Goal: Task Accomplishment & Management: Manage account settings

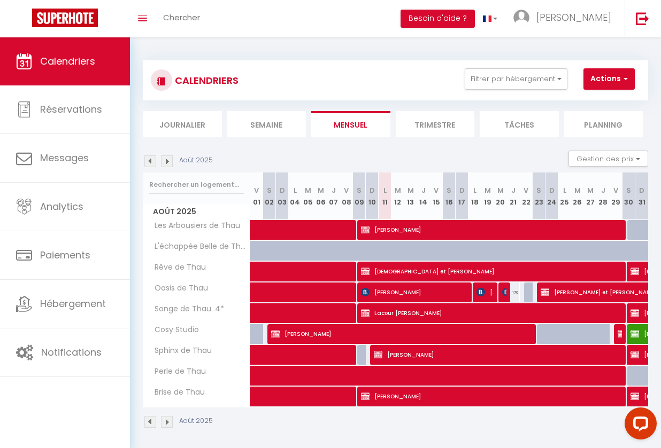
click at [150, 158] on img at bounding box center [150, 162] width 12 height 12
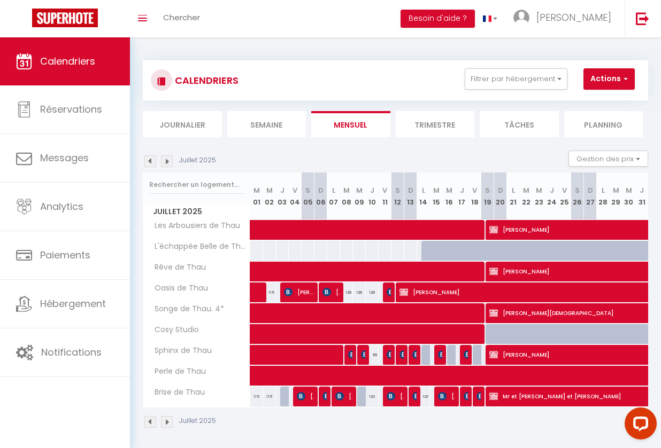
click at [150, 158] on img at bounding box center [150, 162] width 12 height 12
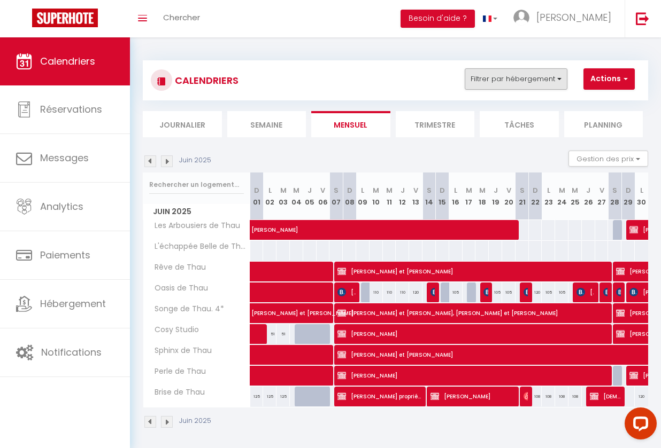
click at [507, 76] on button "Filtrer par hébergement" at bounding box center [516, 78] width 103 height 21
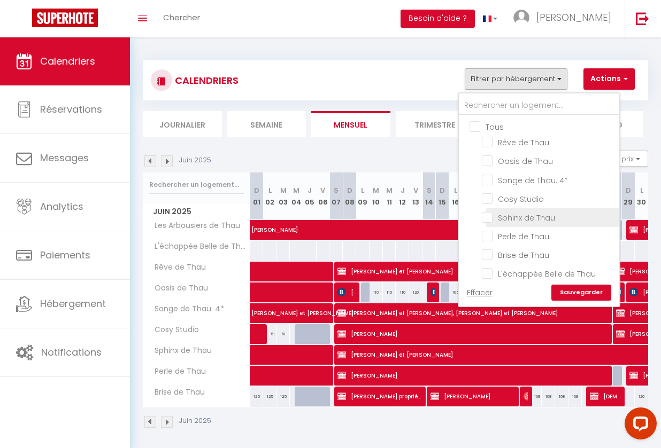
click at [490, 219] on input "Sphinx de Thau" at bounding box center [549, 217] width 134 height 11
checkbox input "true"
checkbox input "false"
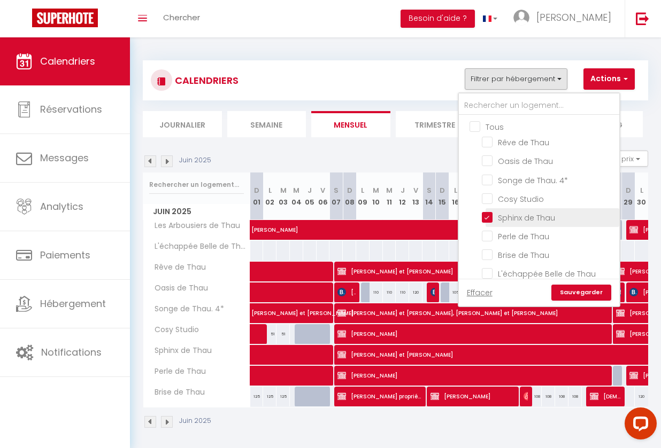
checkbox input "false"
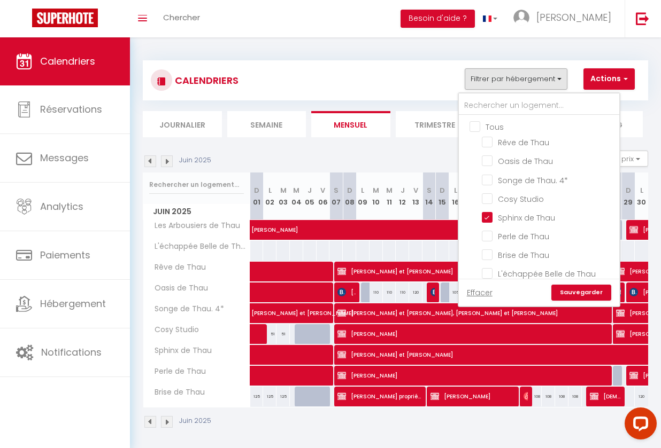
click at [600, 292] on link "Sauvegarder" at bounding box center [581, 293] width 60 height 16
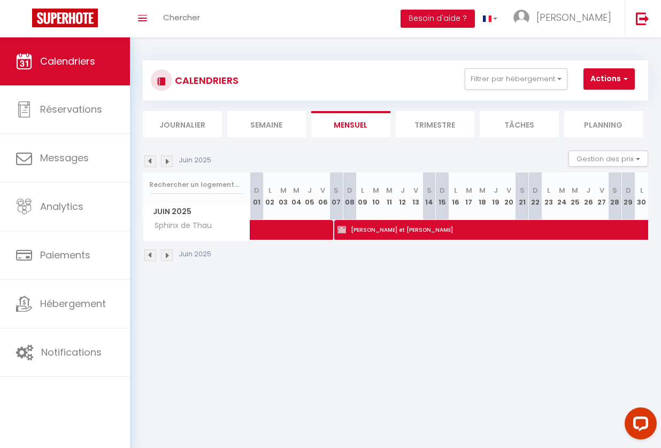
click at [441, 125] on li "Trimestre" at bounding box center [435, 124] width 79 height 26
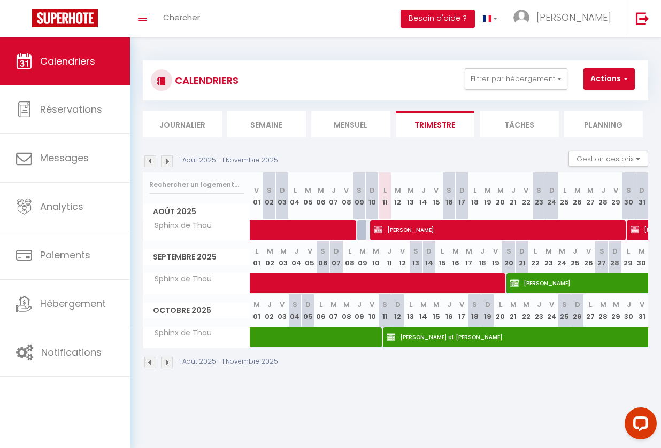
click at [150, 164] on img at bounding box center [150, 162] width 12 height 12
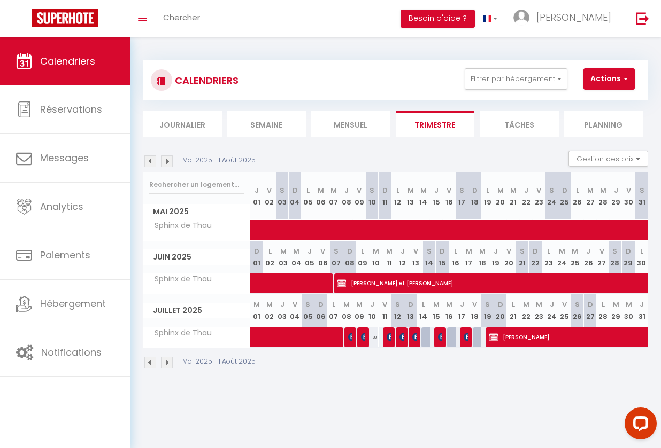
click at [146, 163] on img at bounding box center [150, 162] width 12 height 12
select select
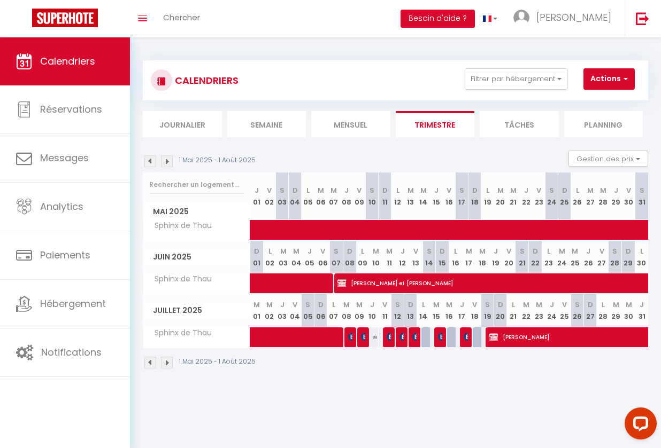
select select
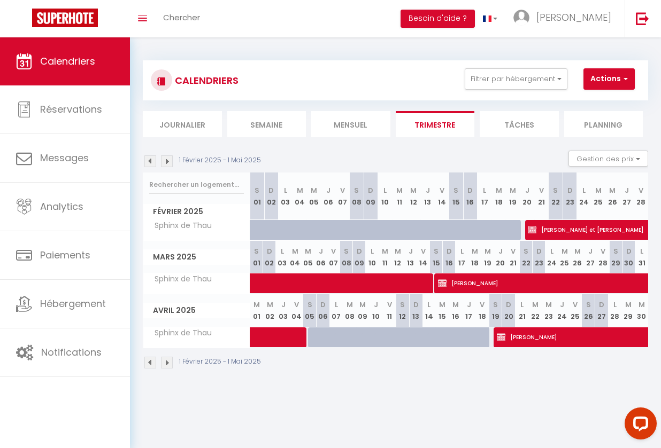
select select "KO"
select select "0"
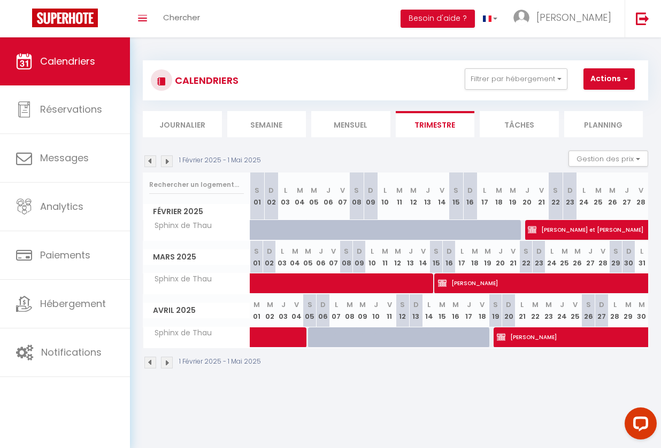
select select "1"
select select
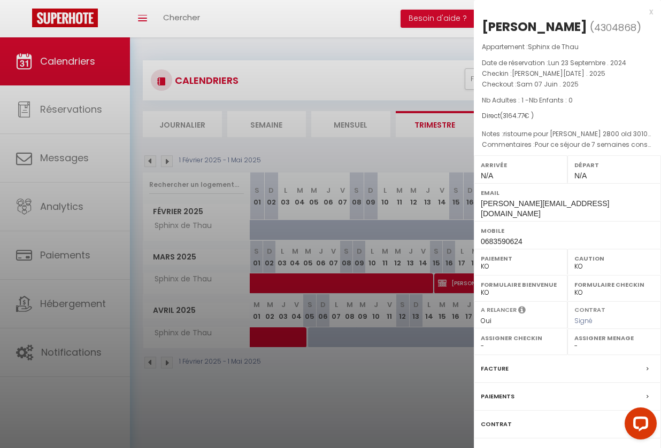
drag, startPoint x: 582, startPoint y: 27, endPoint x: 479, endPoint y: 21, distance: 102.8
click at [479, 21] on div "[PERSON_NAME] ( 4304868 ) Appartement : Sphinx de Thau Date de réservation : [D…" at bounding box center [567, 255] width 187 height 474
copy div "[PERSON_NAME]"
click at [494, 363] on label "Facture" at bounding box center [495, 368] width 28 height 11
select select
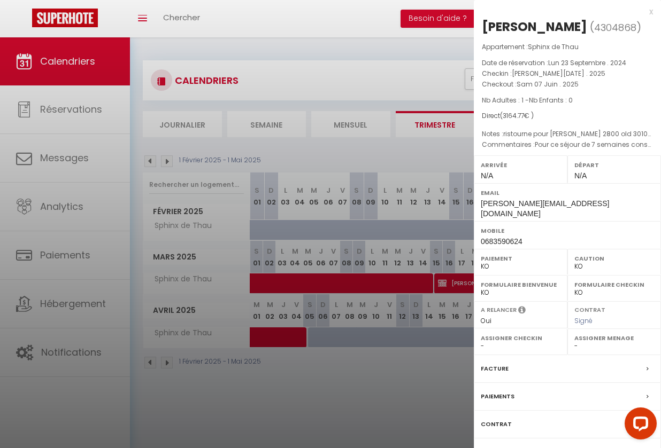
select select
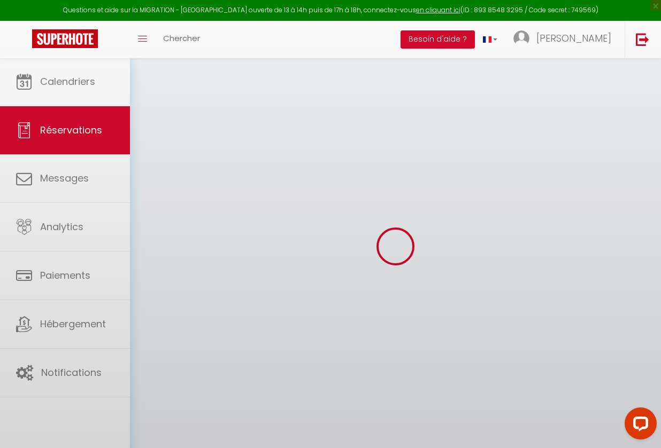
select select
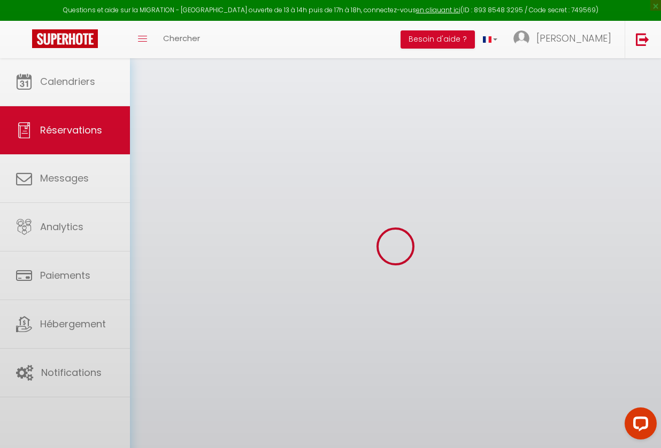
select select
checkbox input "false"
select select
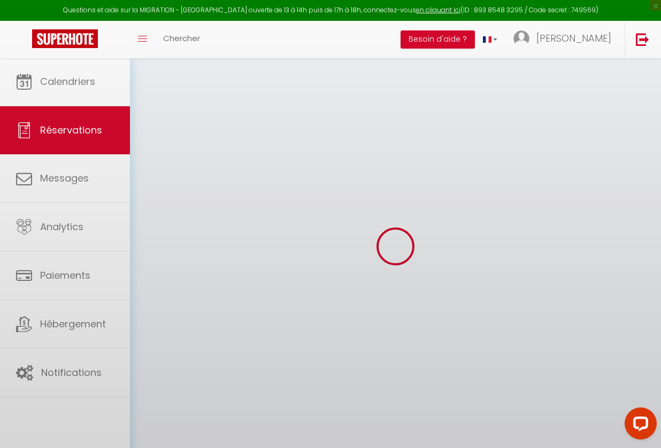
select select
checkbox input "false"
select select
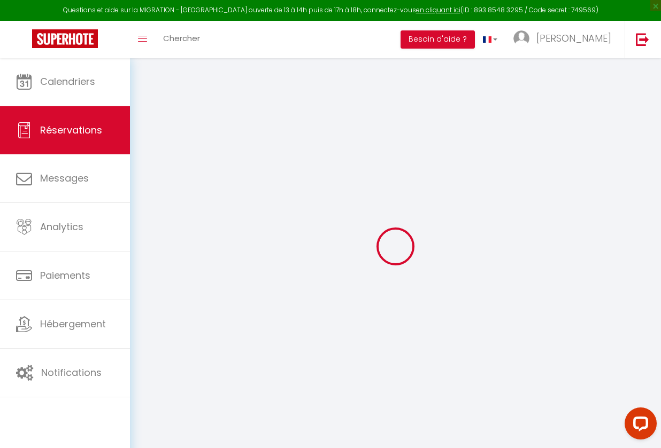
type input "Brandam"
type input "[PERSON_NAME]"
type input "[PERSON_NAME][EMAIL_ADDRESS][DOMAIN_NAME]"
type input "0683590624"
type input "69540"
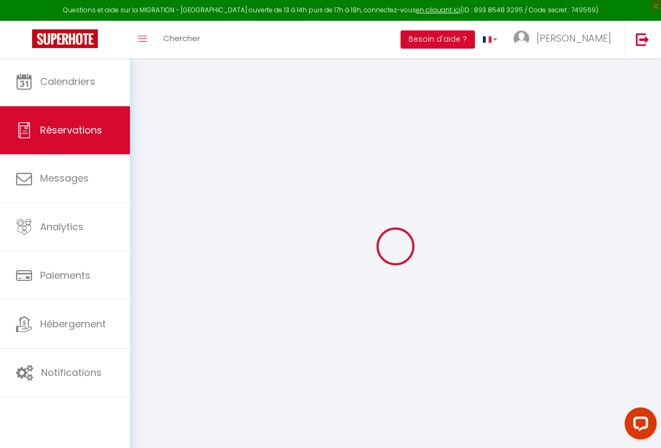
type input "9 côte Carmagnac"
type input "[GEOGRAPHIC_DATA]"
select select "FR"
type input "280"
select select "42868"
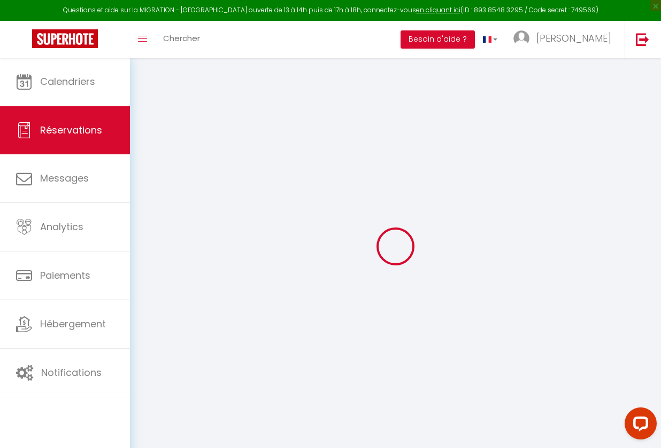
select select "2"
type input "[PERSON_NAME][DATE]"
select select
type input "[DATE]"
select select
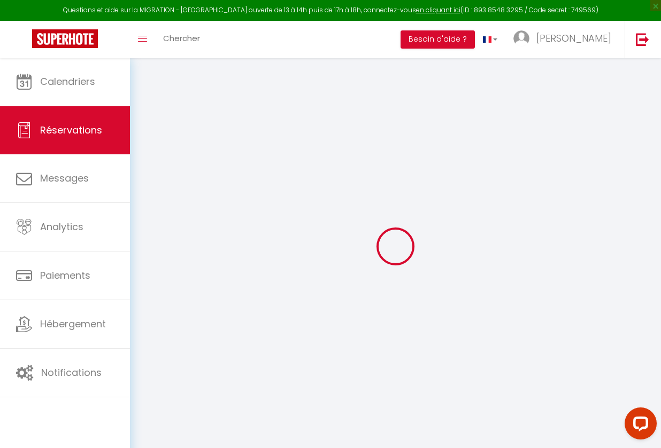
type input "1"
select select "10"
select select
type input "2800"
checkbox input "true"
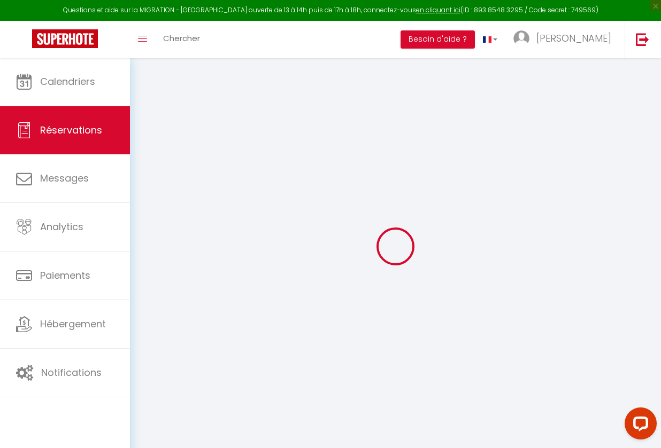
type input "2884.77"
type input "0"
select select
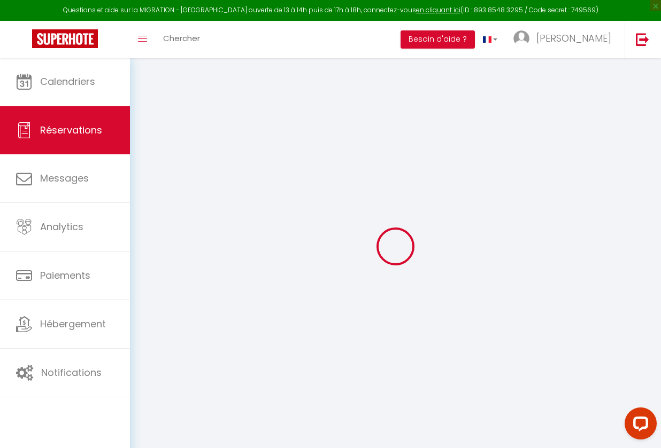
select select
select select "14"
checkbox input "true"
select select
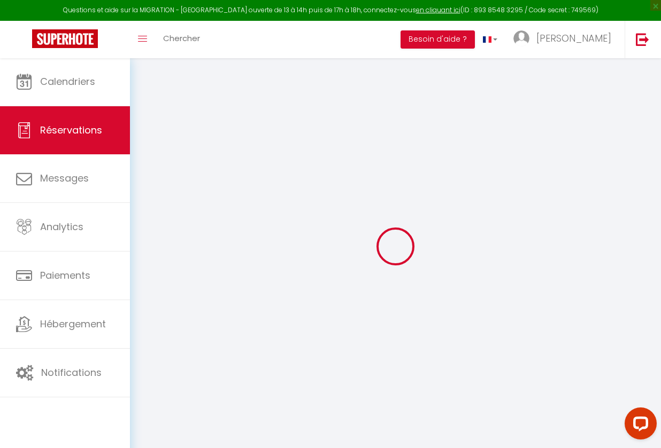
checkbox input "true"
select select
checkbox input "true"
select select
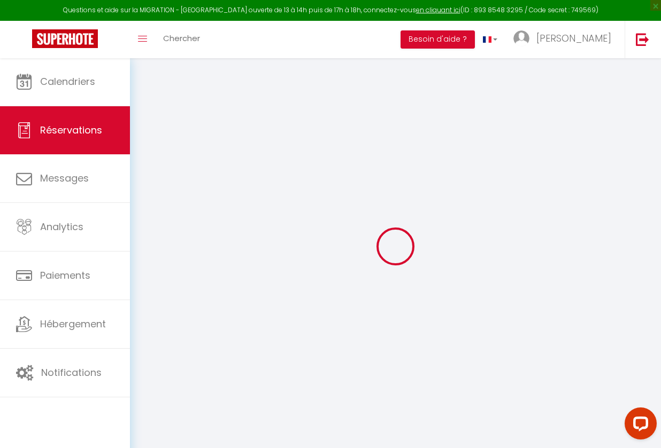
select select
checkbox input "true"
type textarea "Pour ce séjour de 7 semaines consécutives , une ristourne exceptionnelle est ap…"
type textarea "ristourne pour [PERSON_NAME] 2800 old 3010€ 7 semaines !!! attention Ts pour 5 …"
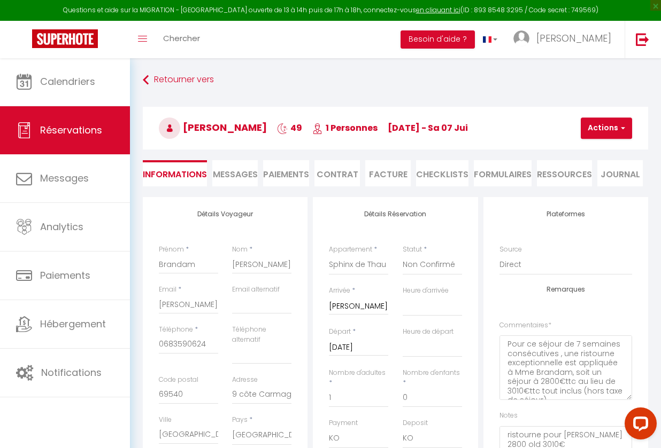
type input "84.77"
select select
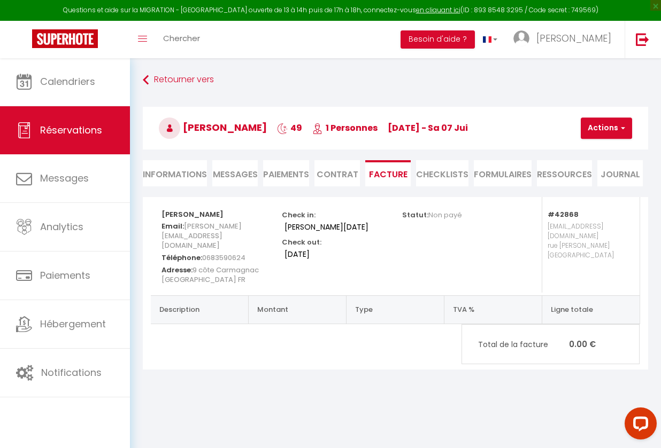
click at [176, 176] on li "Informations" at bounding box center [175, 173] width 64 height 26
select select
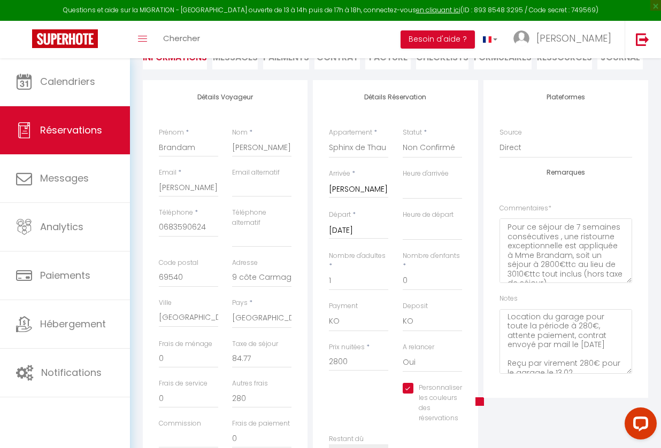
scroll to position [90, 0]
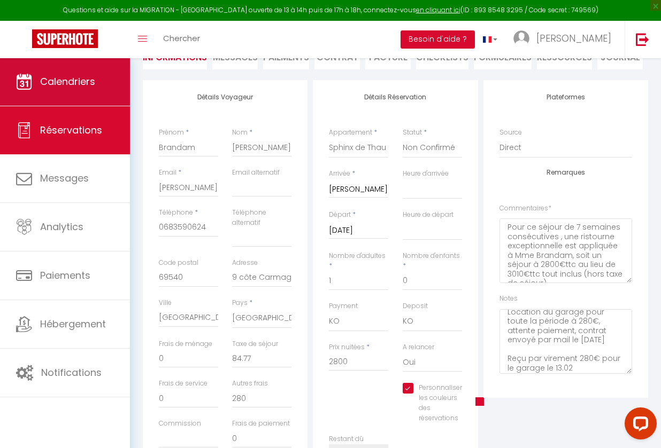
click at [85, 92] on link "Calendriers" at bounding box center [65, 82] width 130 height 48
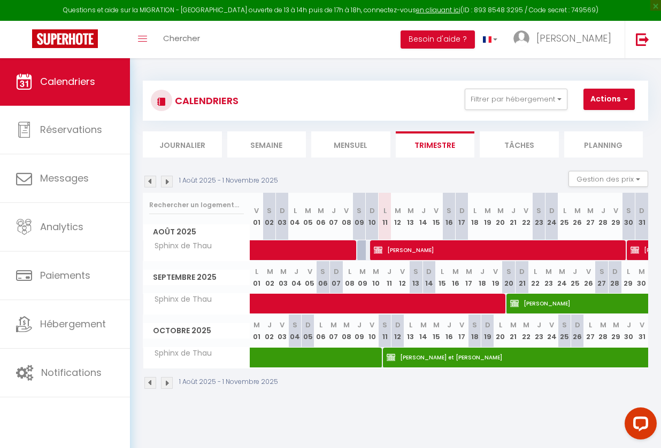
click at [150, 187] on img at bounding box center [150, 182] width 12 height 12
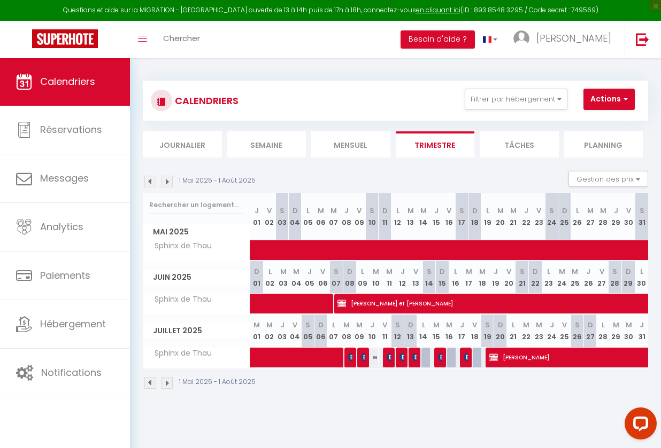
click at [172, 181] on img at bounding box center [167, 182] width 12 height 12
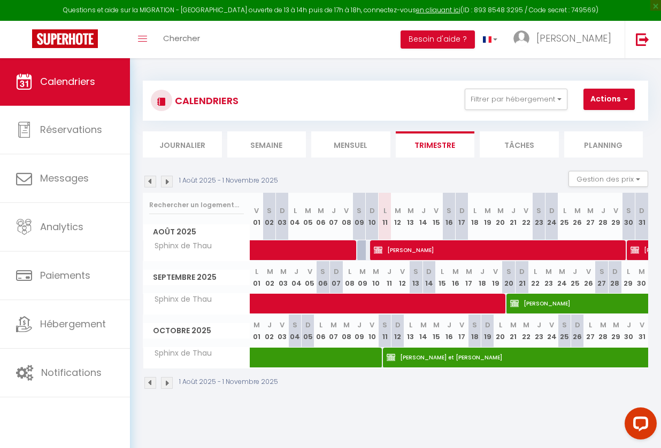
click at [401, 251] on span "[PERSON_NAME]" at bounding box center [498, 250] width 248 height 20
select select "OK"
select select "KO"
select select "0"
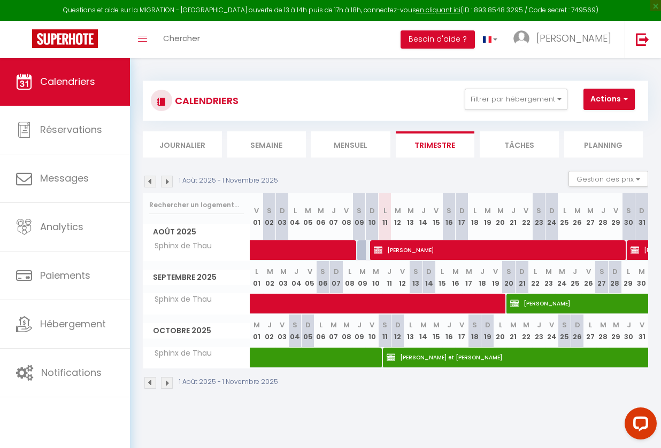
select select "1"
select select
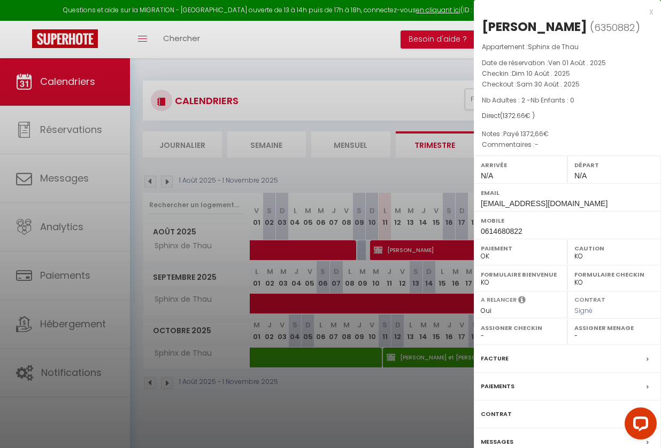
click at [505, 365] on label "Facture" at bounding box center [495, 358] width 28 height 11
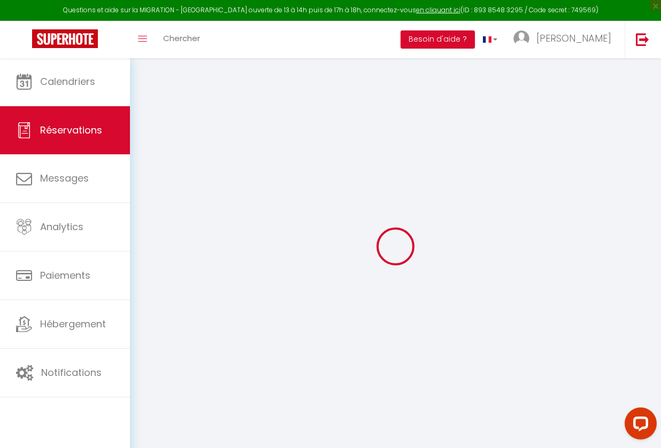
select select "taxes"
select select
checkbox input "true"
select select
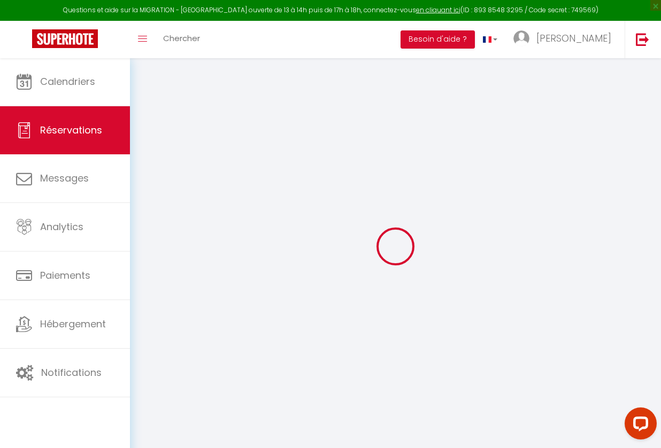
select select
checkbox input "true"
type textarea "Payé 1372,66€"
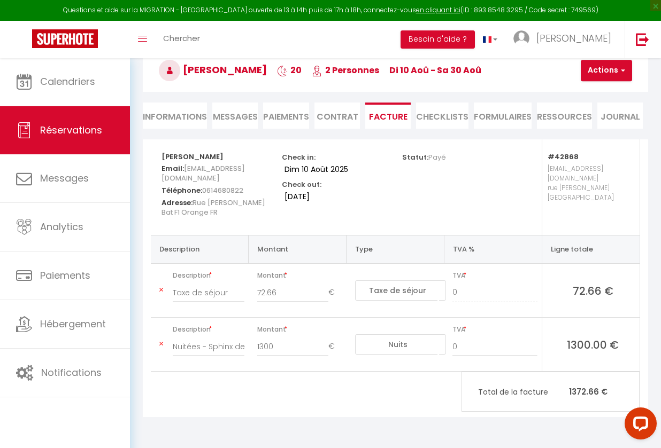
scroll to position [58, 0]
drag, startPoint x: 291, startPoint y: 71, endPoint x: 188, endPoint y: 66, distance: 102.7
click at [188, 66] on h3 "[PERSON_NAME] 20 2 Personnes di 10 Aoû - sa 30 Aoû" at bounding box center [395, 70] width 505 height 43
copy h3 "[PERSON_NAME]"
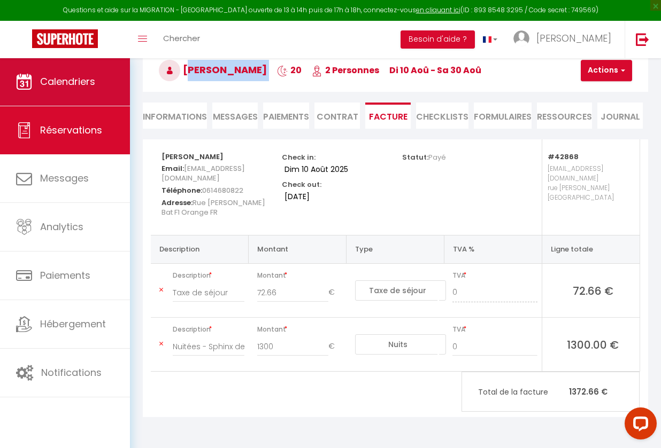
click at [112, 95] on link "Calendriers" at bounding box center [65, 82] width 130 height 48
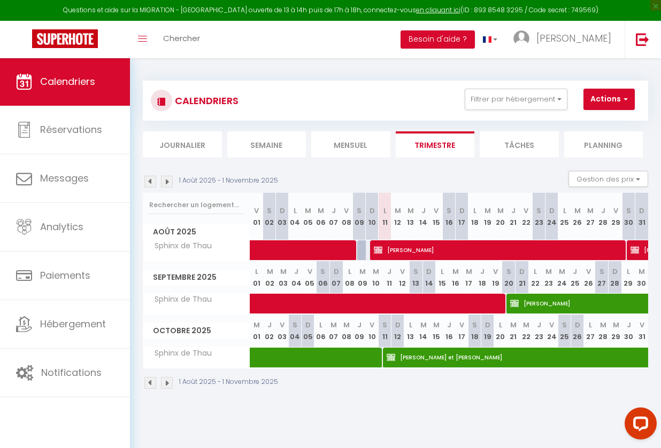
select select "KO"
select select "0"
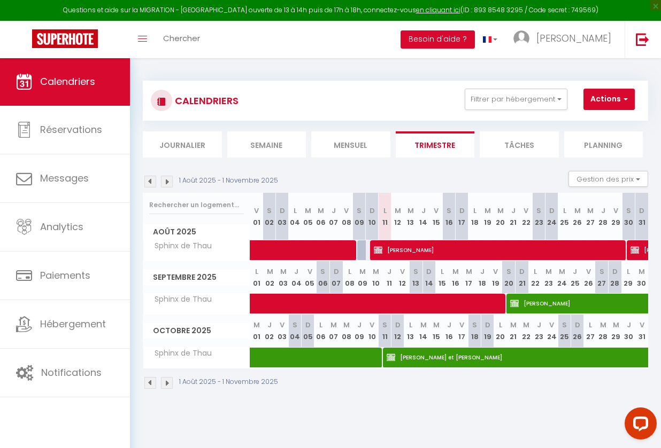
select select "1"
select select
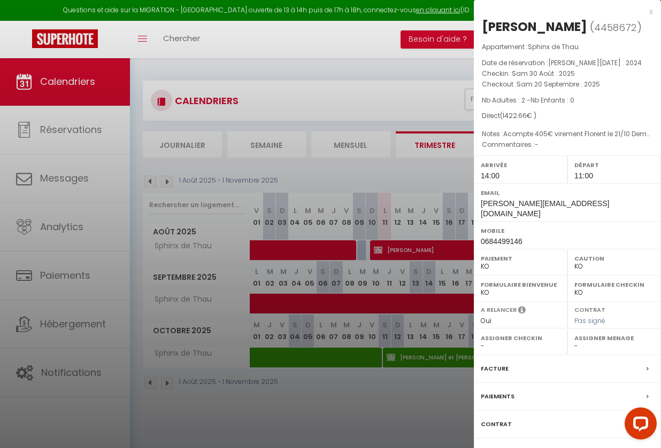
click at [343, 408] on div at bounding box center [330, 224] width 661 height 448
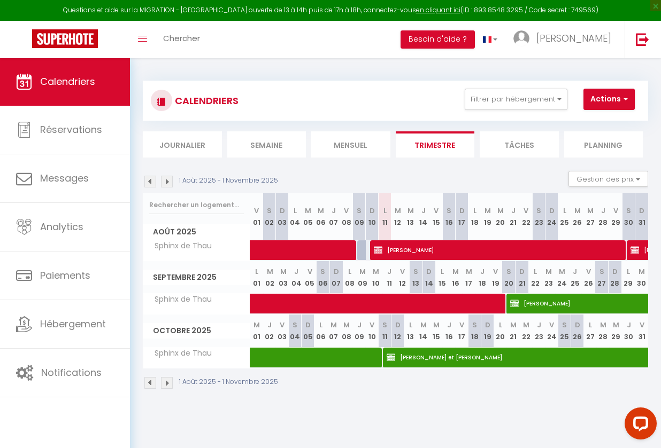
click at [169, 181] on img at bounding box center [167, 182] width 12 height 12
select select "KO"
select select "0"
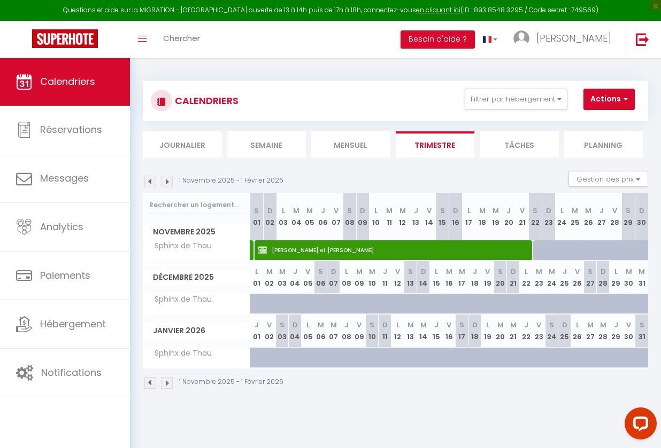
click at [283, 247] on span "[PERSON_NAME] et [PERSON_NAME]" at bounding box center [394, 250] width 272 height 20
select select "OK"
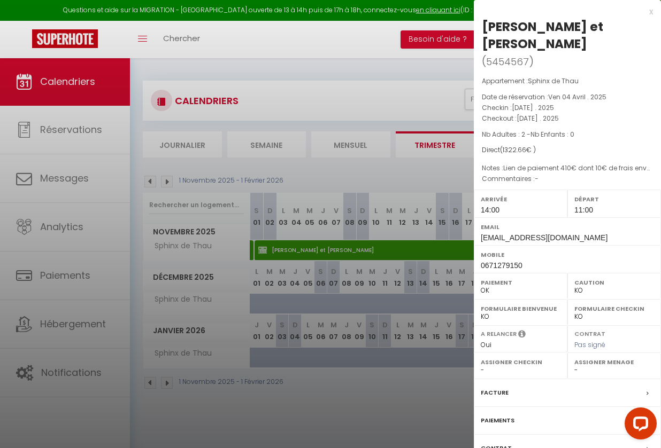
click at [492, 392] on label "Facture" at bounding box center [495, 393] width 28 height 11
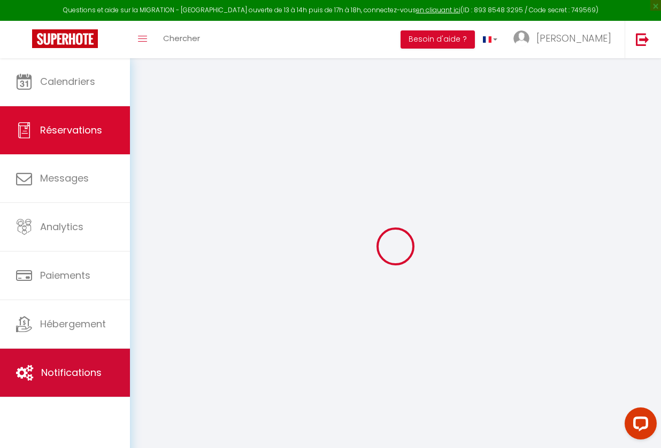
select select
checkbox input "true"
select select
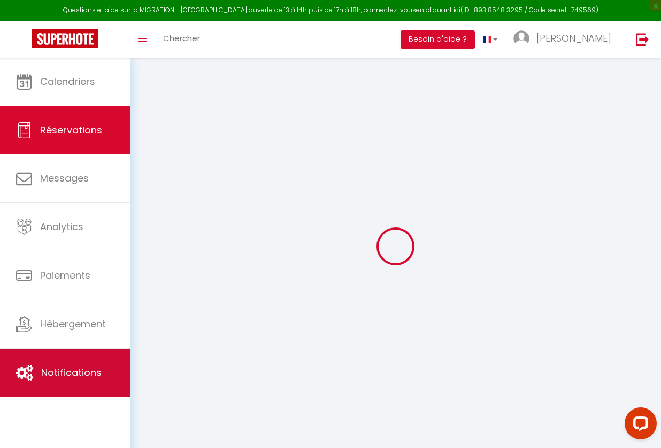
checkbox input "true"
type textarea "Lien de paiement 410€ dont 10€ de frais envoyé le 11.04 Décalage de cure envoyé…"
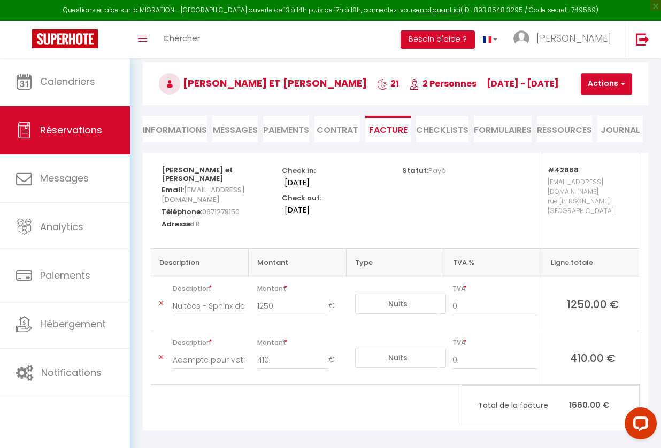
scroll to position [45, 0]
click at [344, 92] on h3 "[PERSON_NAME] et [PERSON_NAME] 21 2 Personnes [DATE] - [DATE]" at bounding box center [395, 83] width 505 height 43
drag, startPoint x: 350, startPoint y: 86, endPoint x: 186, endPoint y: 77, distance: 163.8
click at [186, 77] on span "[PERSON_NAME] et [PERSON_NAME]" at bounding box center [263, 82] width 208 height 13
copy span "[PERSON_NAME] et [PERSON_NAME]"
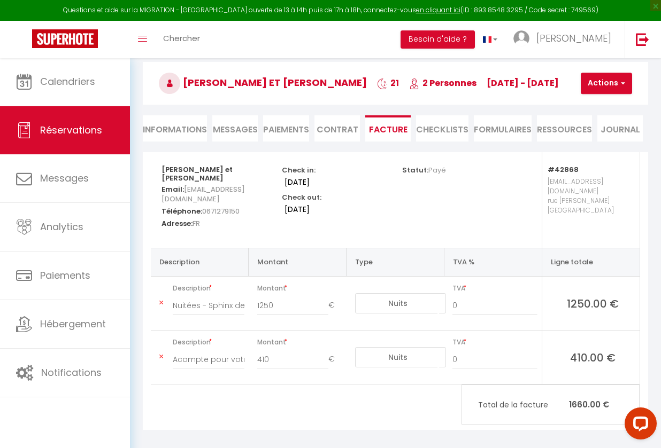
click at [162, 133] on li "Informations" at bounding box center [175, 128] width 64 height 26
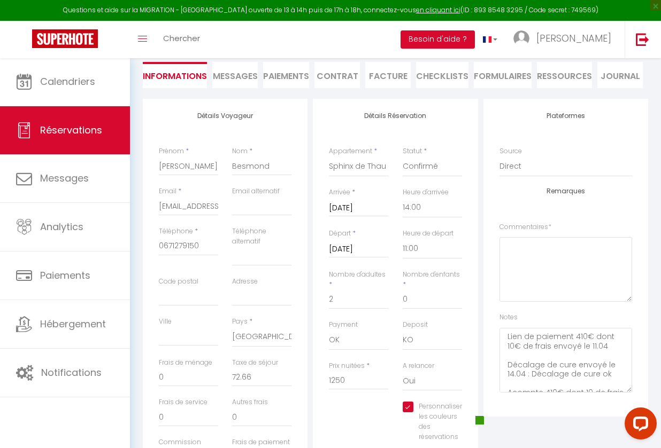
scroll to position [106, 0]
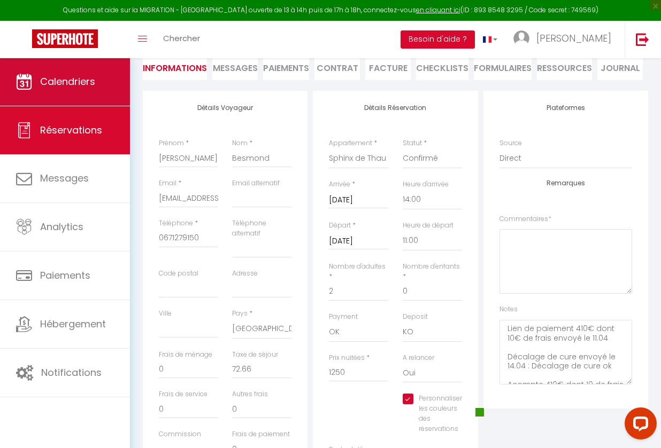
click at [39, 84] on link "Calendriers" at bounding box center [65, 82] width 130 height 48
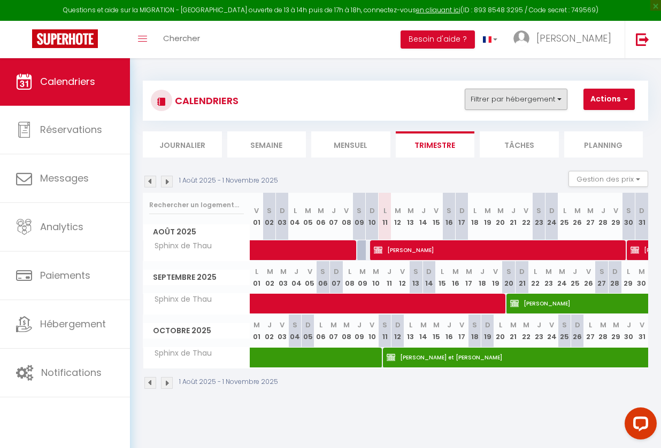
click at [531, 100] on button "Filtrer par hébergement" at bounding box center [516, 99] width 103 height 21
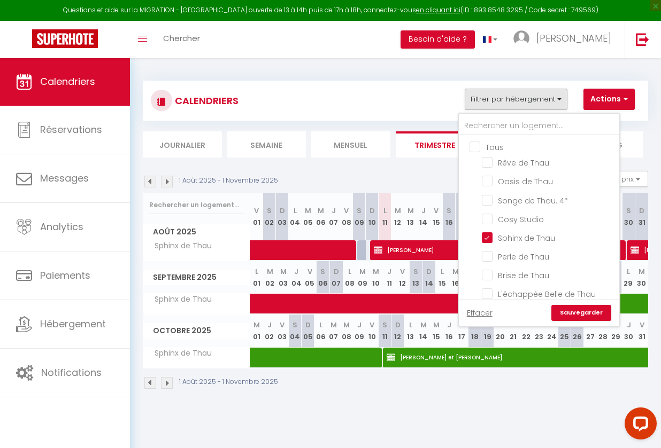
click at [479, 144] on input "Tous" at bounding box center [549, 146] width 160 height 11
checkbox input "true"
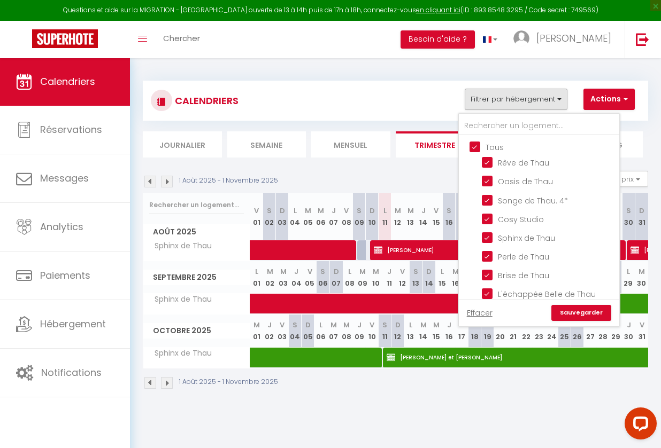
checkbox input "true"
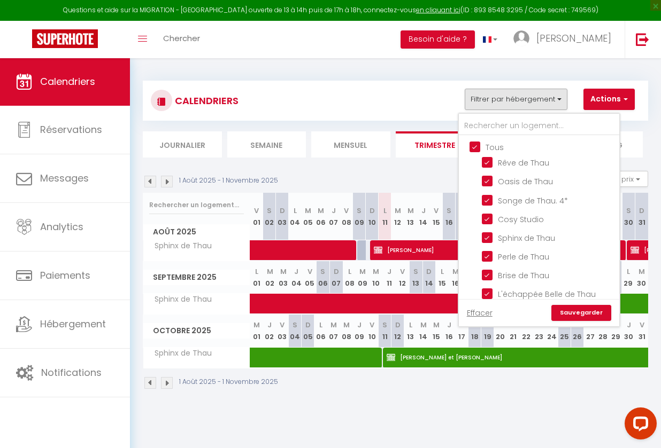
click at [474, 144] on input "Tous" at bounding box center [549, 146] width 160 height 11
checkbox input "false"
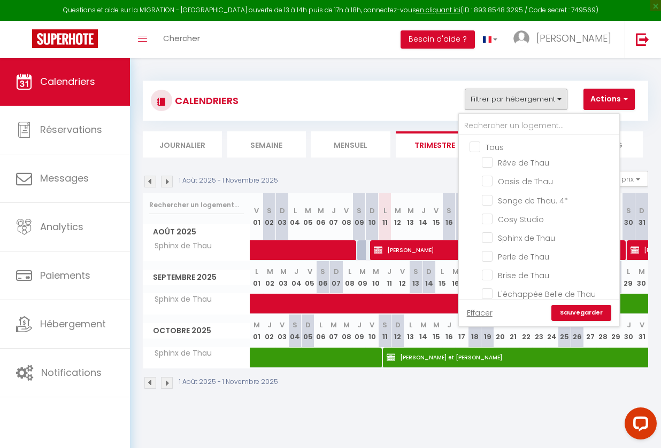
checkbox input "false"
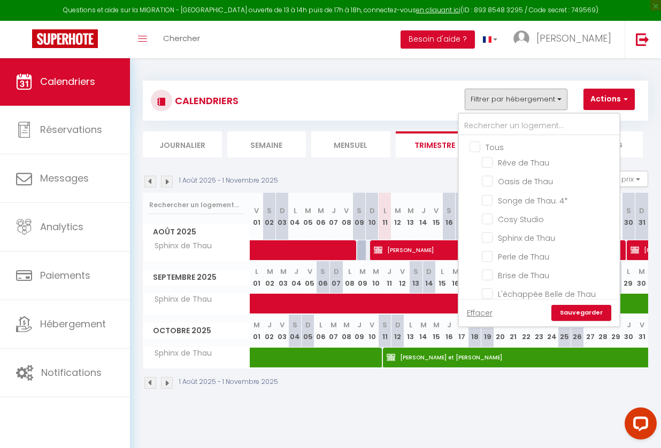
checkbox input "false"
click at [489, 218] on input "Cosy Studio" at bounding box center [549, 218] width 134 height 11
checkbox input "true"
click at [569, 312] on link "Sauvegarder" at bounding box center [581, 313] width 60 height 16
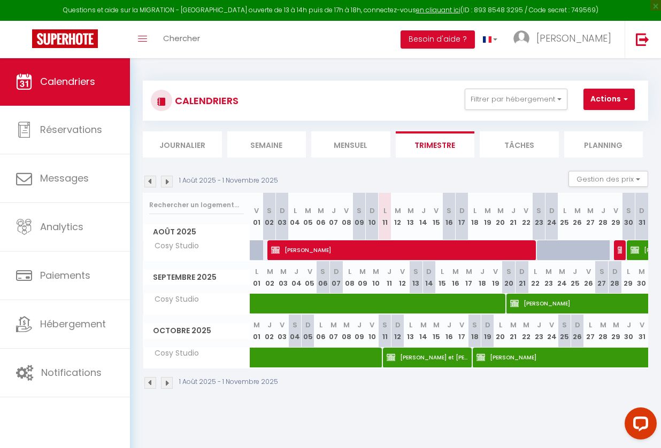
click at [167, 182] on img at bounding box center [167, 182] width 12 height 12
